Goal: Task Accomplishment & Management: Use online tool/utility

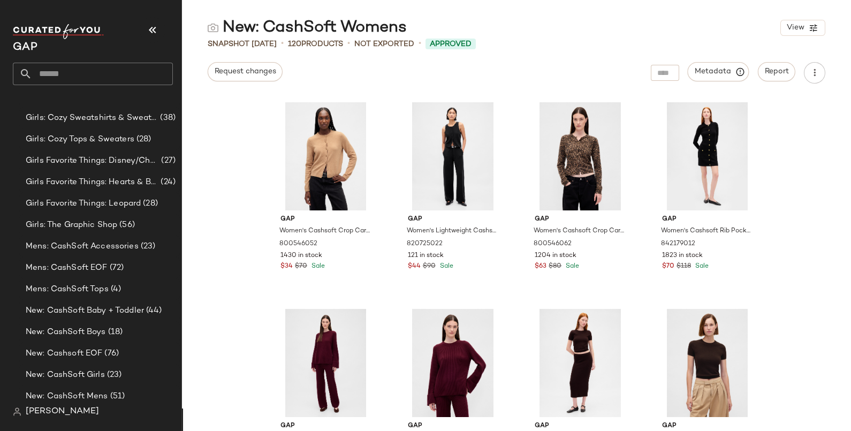
scroll to position [959, 0]
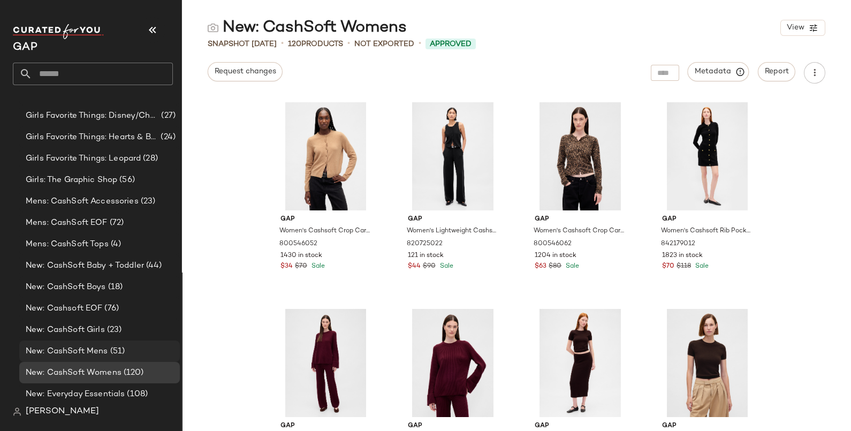
click at [89, 351] on span "New: CashSoft Mens" at bounding box center [67, 351] width 82 height 12
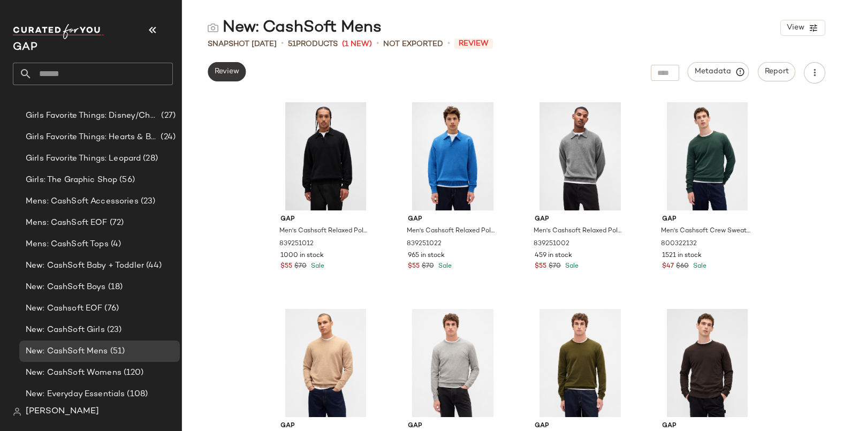
click at [225, 73] on span "Review" at bounding box center [226, 71] width 25 height 9
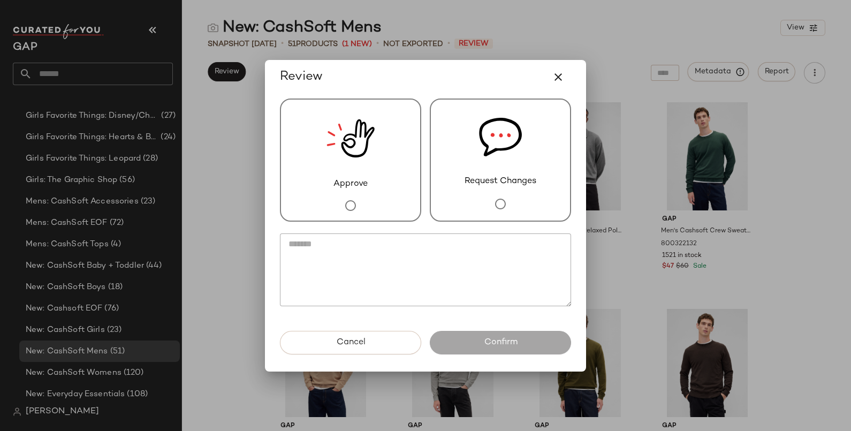
click at [375, 177] on div "Approve" at bounding box center [350, 159] width 141 height 123
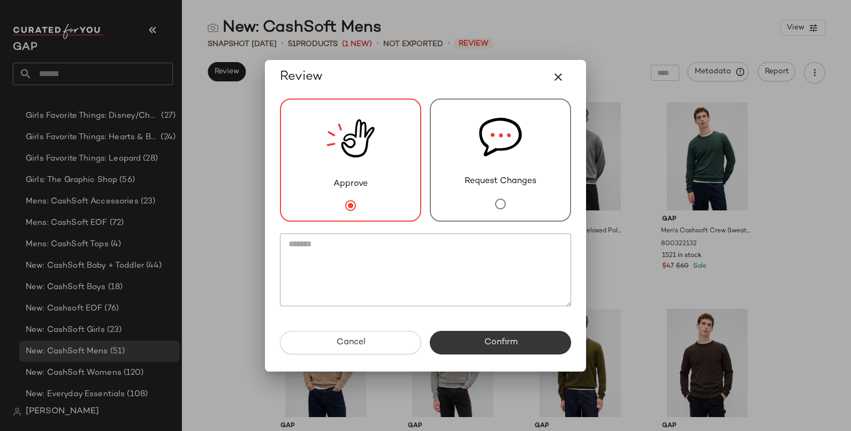
click at [527, 347] on button "Confirm" at bounding box center [500, 343] width 141 height 24
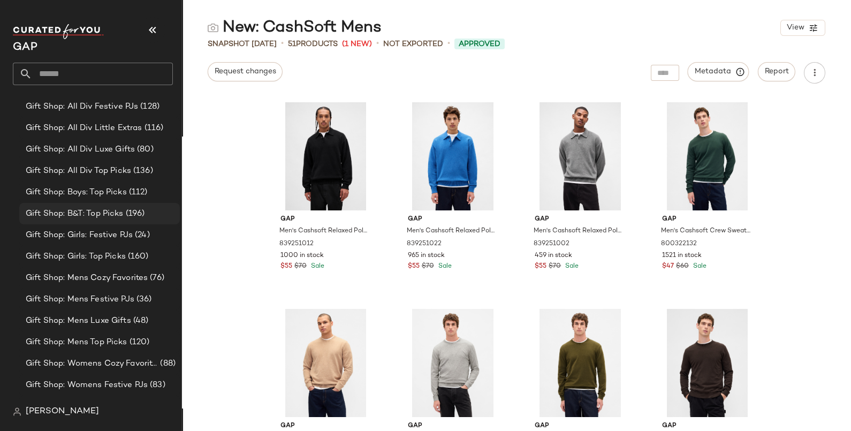
scroll to position [529, 0]
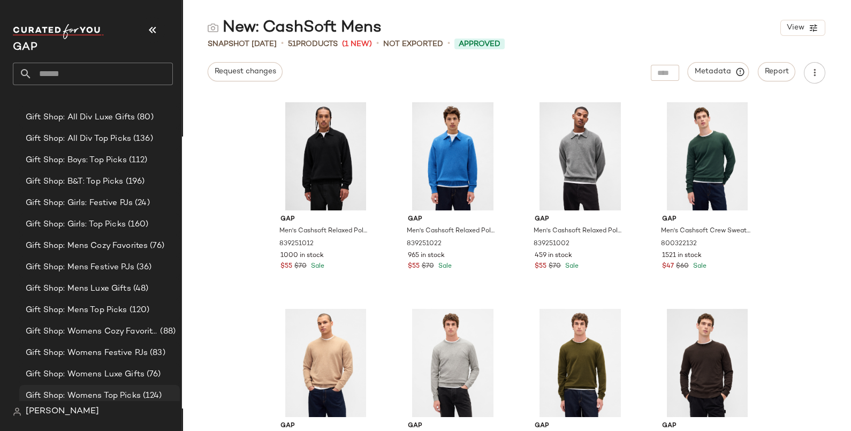
click at [94, 396] on span "Gift Shop: Womens Top Picks" at bounding box center [83, 396] width 115 height 12
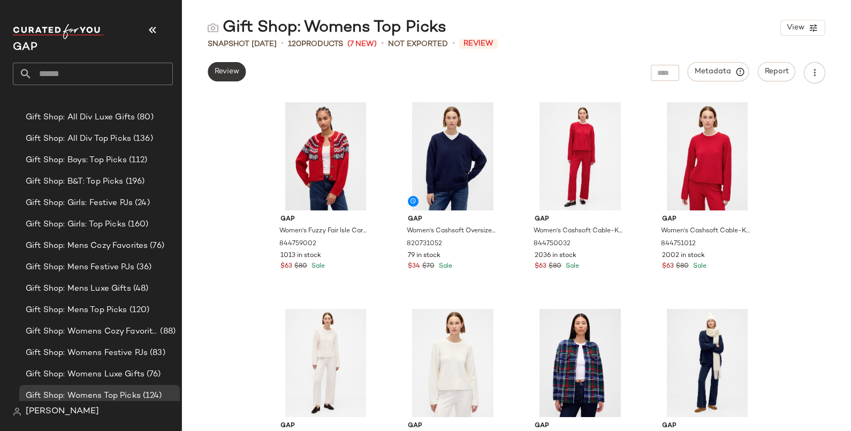
click at [240, 70] on button "Review" at bounding box center [227, 71] width 38 height 19
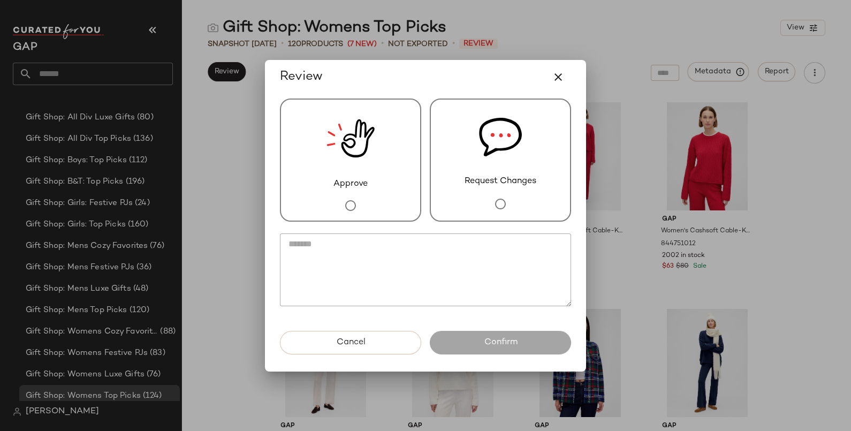
click at [489, 197] on div "Request Changes" at bounding box center [500, 159] width 141 height 123
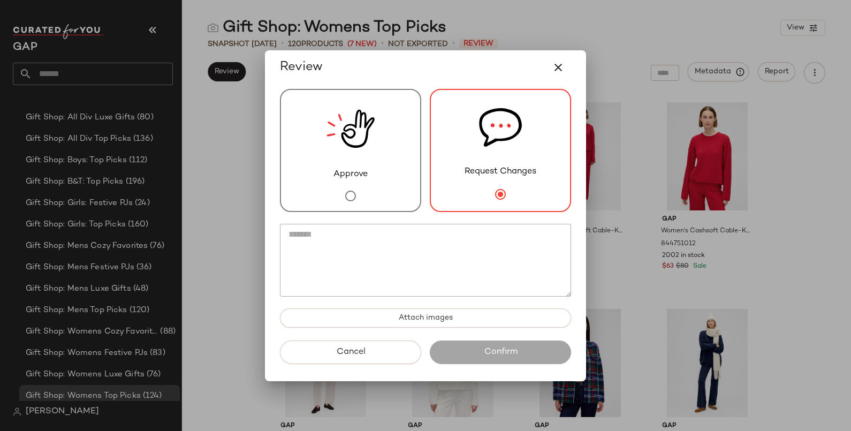
click at [429, 273] on textarea at bounding box center [425, 260] width 291 height 73
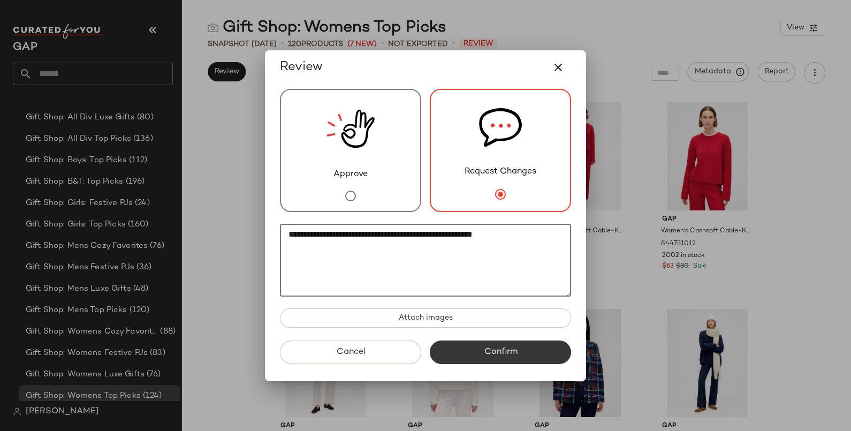
type textarea "**********"
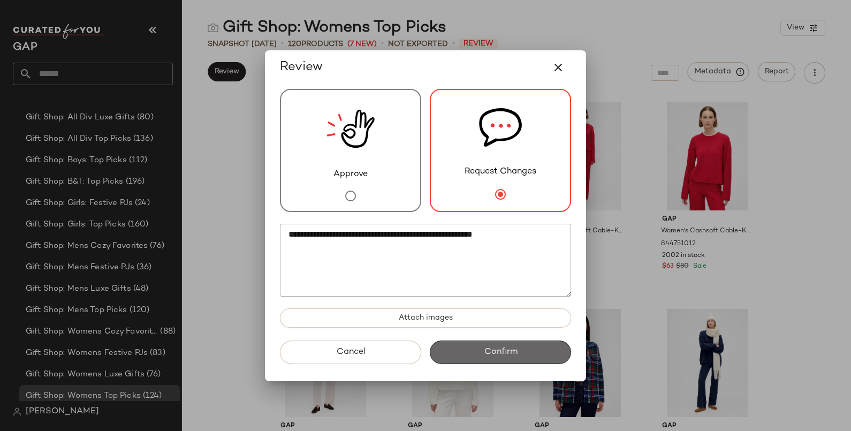
click at [528, 353] on button "Confirm" at bounding box center [500, 352] width 141 height 24
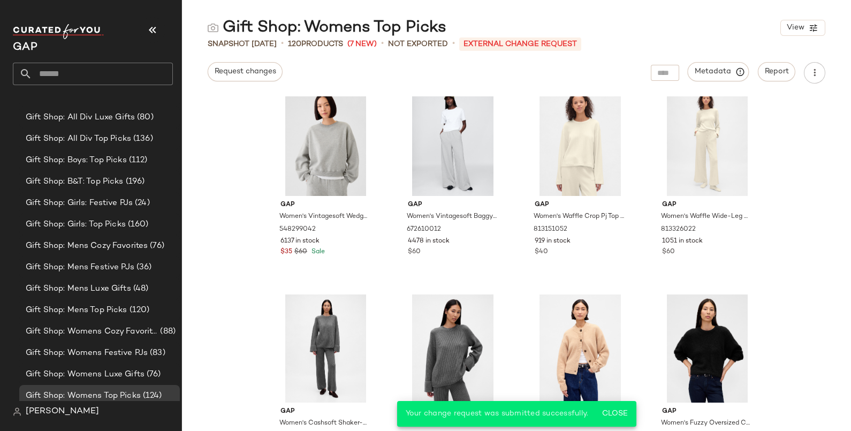
scroll to position [3420, 0]
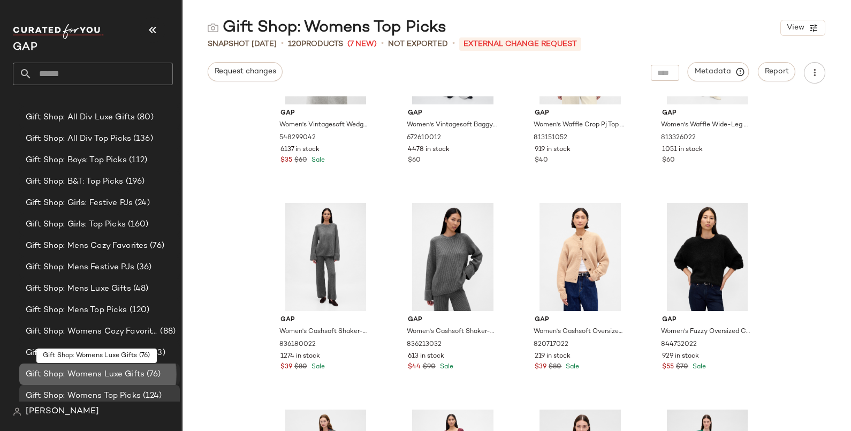
click at [123, 376] on span "Gift Shop: Womens Luxe Gifts" at bounding box center [85, 374] width 119 height 12
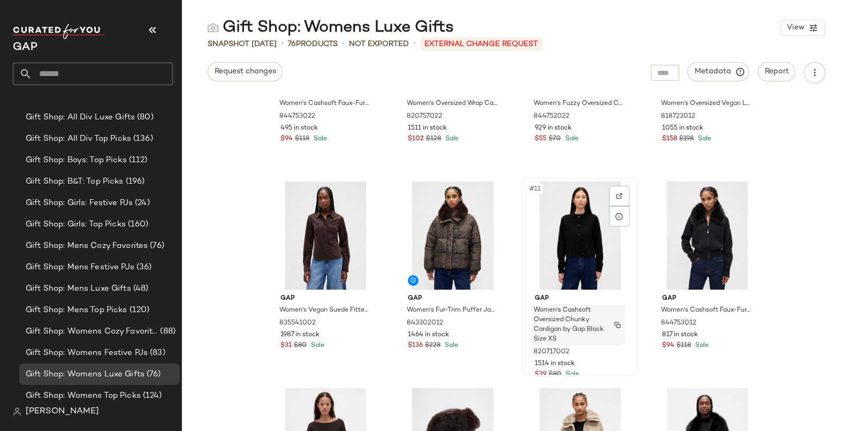
scroll to position [543, 0]
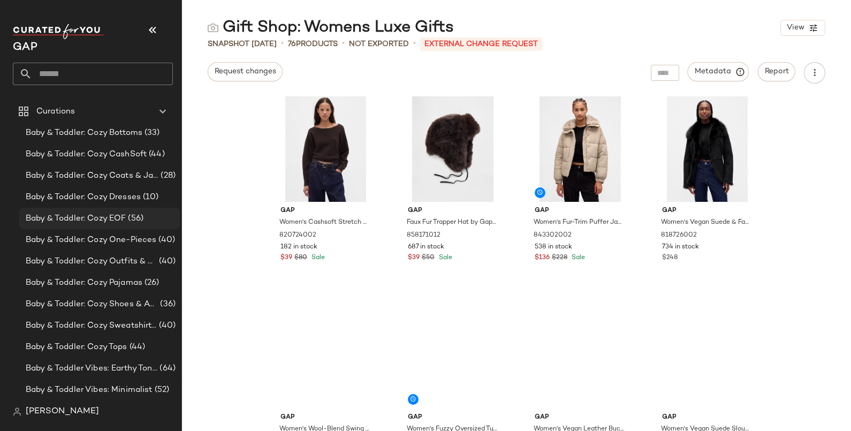
scroll to position [811, 0]
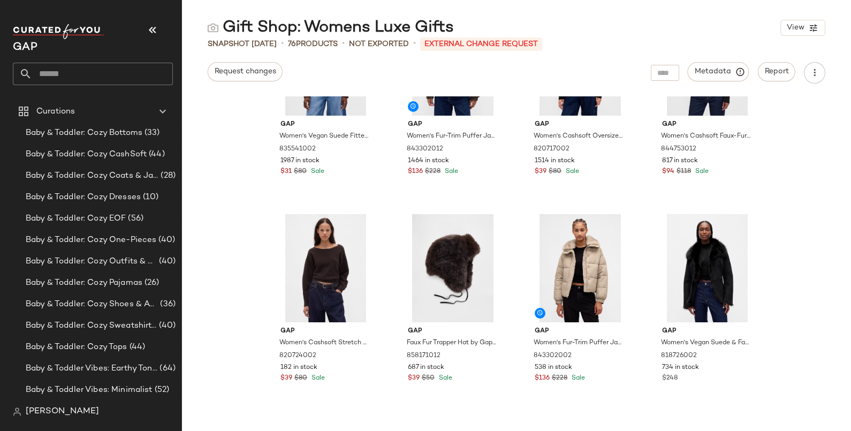
scroll to position [677, 0]
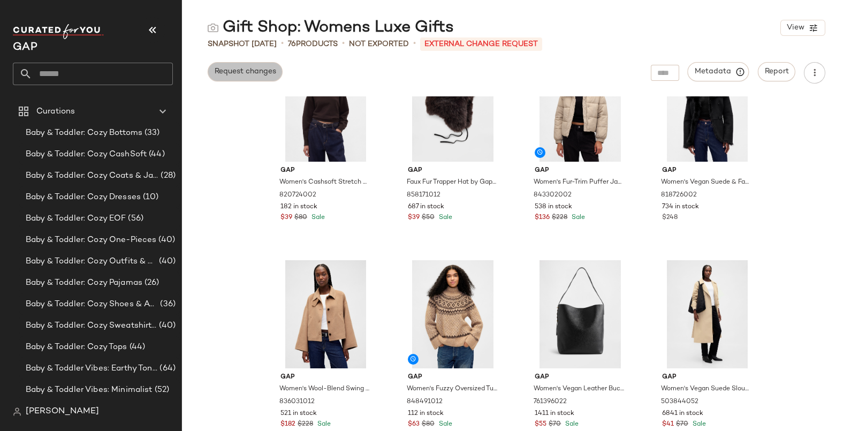
click at [240, 69] on span "Request changes" at bounding box center [245, 71] width 62 height 9
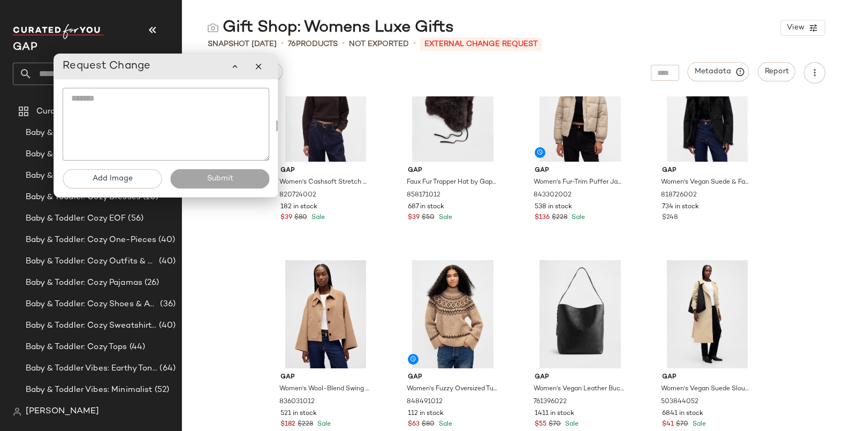
click at [148, 130] on textarea at bounding box center [166, 124] width 207 height 73
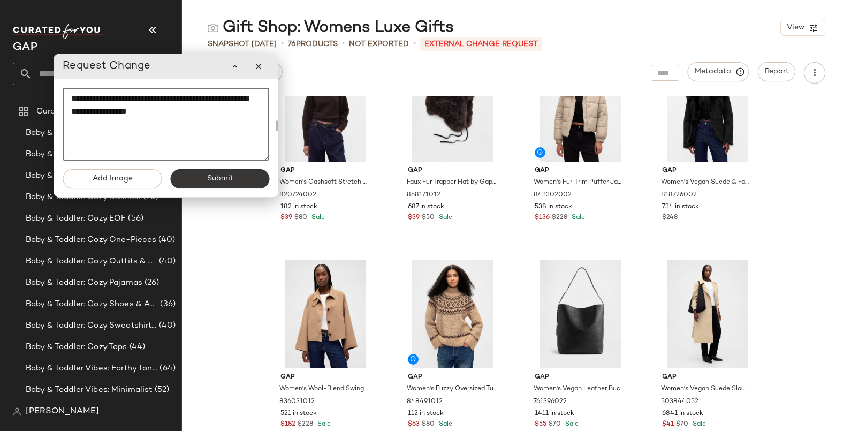
type textarea "**********"
click at [227, 182] on span "Submit" at bounding box center [219, 178] width 27 height 9
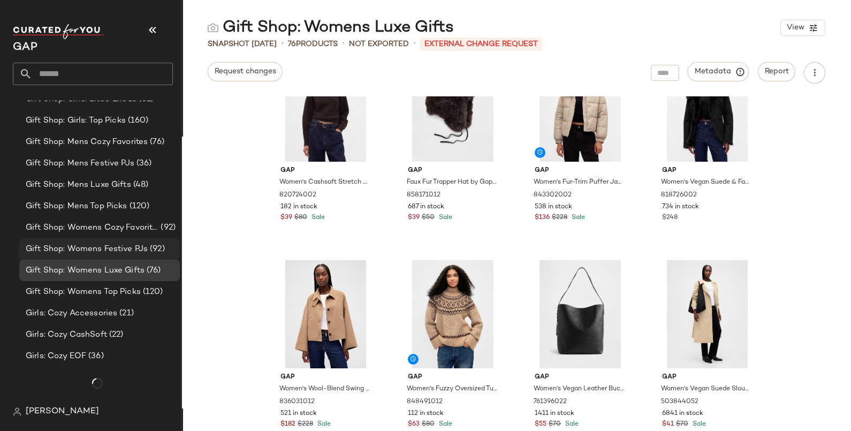
scroll to position [803, 0]
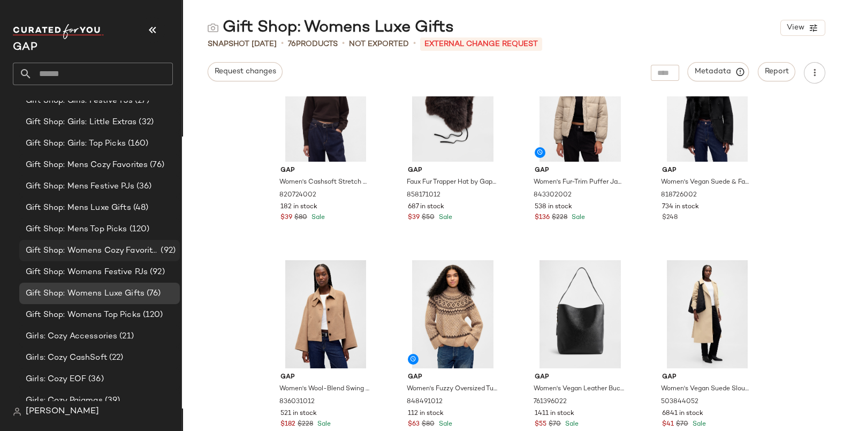
click at [104, 244] on div "Gift Shop: Womens Cozy Favorites (92)" at bounding box center [99, 250] width 161 height 21
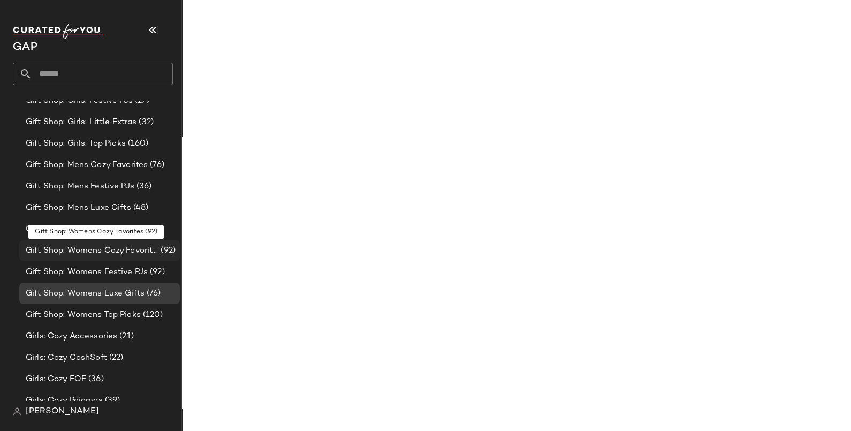
click at [103, 254] on span "Gift Shop: Womens Cozy Favorites" at bounding box center [92, 251] width 133 height 12
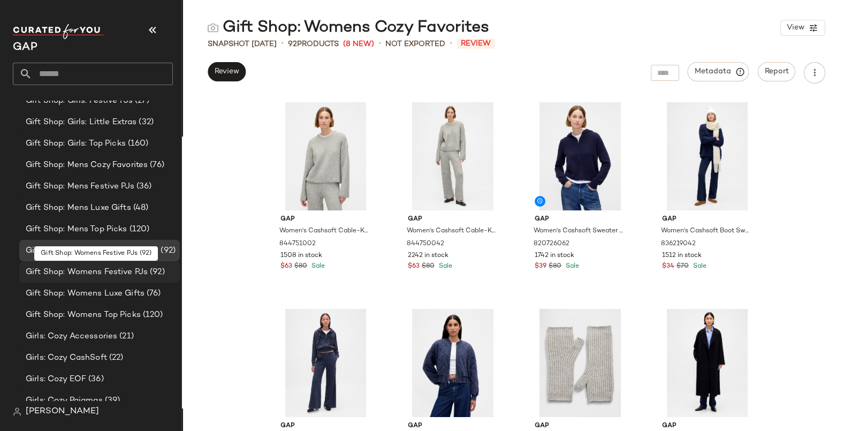
click at [125, 269] on span "Gift Shop: Womens Festive PJs" at bounding box center [87, 272] width 122 height 12
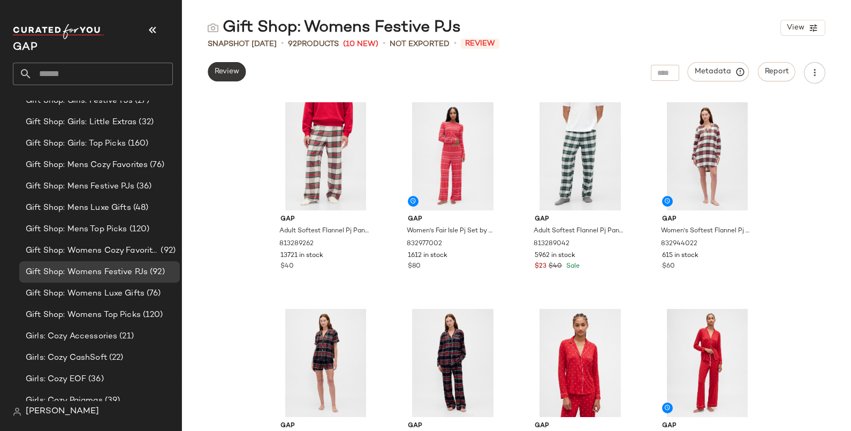
click at [236, 71] on span "Review" at bounding box center [226, 71] width 25 height 9
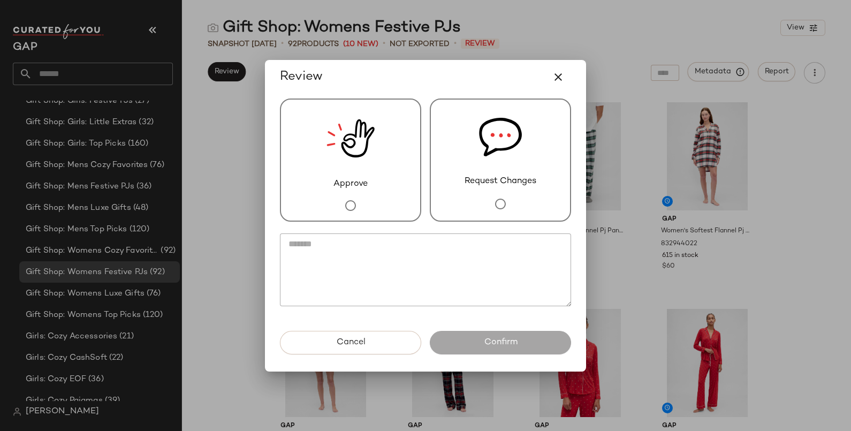
click at [507, 174] on img at bounding box center [500, 137] width 43 height 75
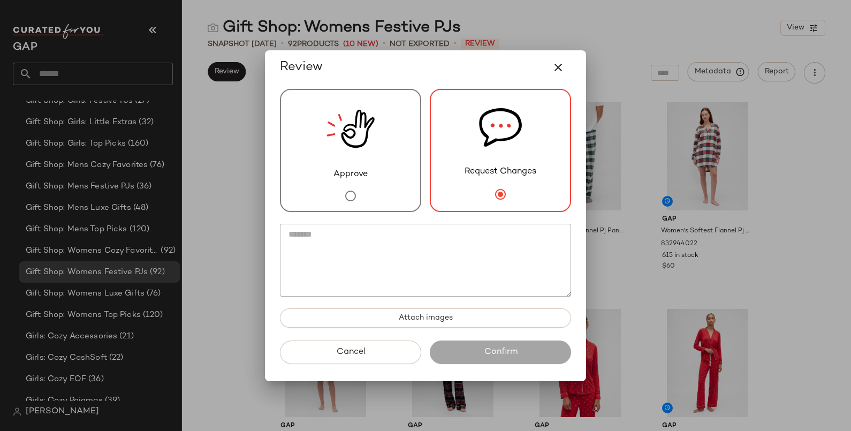
click at [444, 257] on textarea at bounding box center [425, 260] width 291 height 73
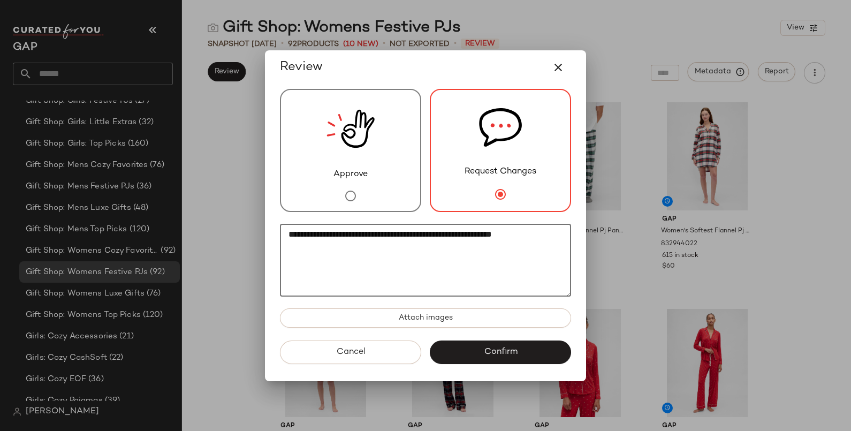
drag, startPoint x: 549, startPoint y: 236, endPoint x: 525, endPoint y: 233, distance: 23.8
click at [525, 233] on textarea "**********" at bounding box center [425, 260] width 291 height 73
drag, startPoint x: 407, startPoint y: 75, endPoint x: 332, endPoint y: 78, distance: 75.0
click at [332, 78] on div "Review" at bounding box center [425, 68] width 291 height 26
click at [554, 236] on textarea "**********" at bounding box center [425, 260] width 291 height 73
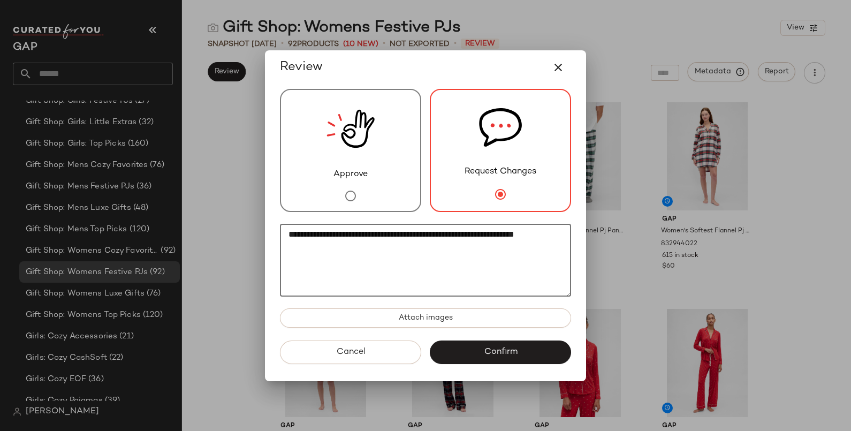
drag, startPoint x: 358, startPoint y: 250, endPoint x: 294, endPoint y: 236, distance: 65.2
click at [294, 236] on textarea "**********" at bounding box center [425, 260] width 291 height 73
type textarea "**********"
click at [393, 349] on button "Cancel" at bounding box center [350, 352] width 141 height 24
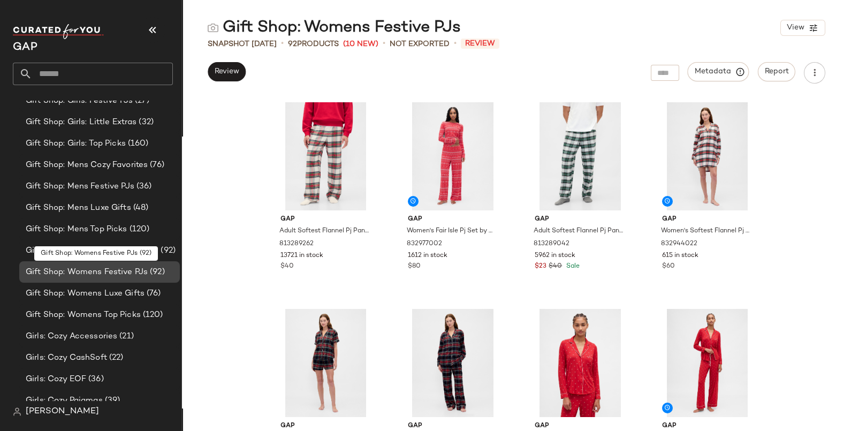
click at [88, 272] on span "Gift Shop: Womens Festive PJs" at bounding box center [87, 272] width 122 height 12
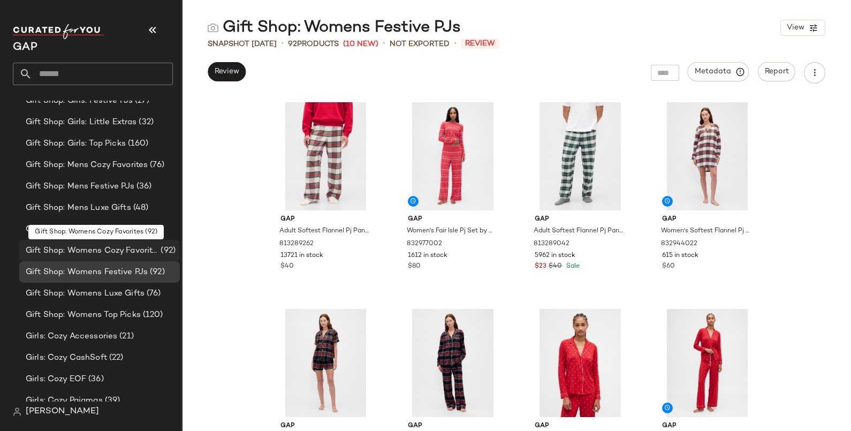
click at [85, 249] on span "Gift Shop: Womens Cozy Favorites" at bounding box center [92, 251] width 133 height 12
